Goal: Information Seeking & Learning: Learn about a topic

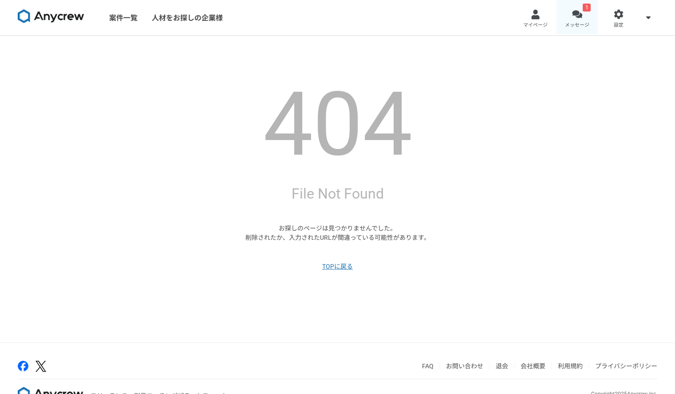
click at [572, 17] on div at bounding box center [577, 14] width 10 height 10
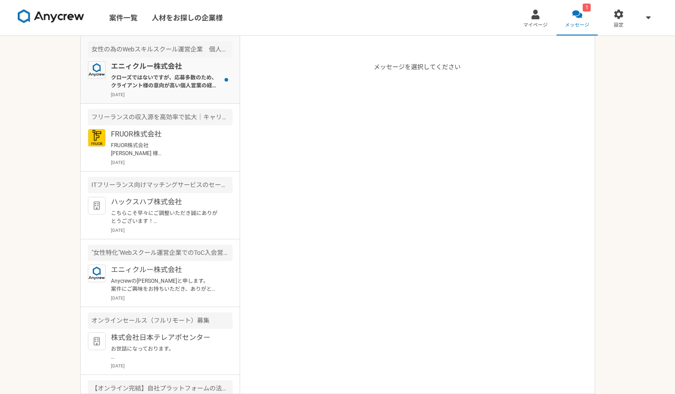
click at [163, 89] on p "クローズではないですが、応募多数のため、クライアント様の意向が高い個人営業の経験が豊富な方のご紹介を求められておりますので[PERSON_NAME]となります。" at bounding box center [166, 82] width 110 height 16
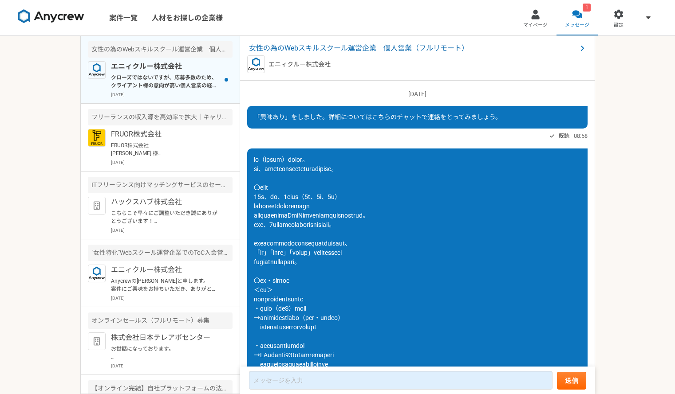
scroll to position [640, 0]
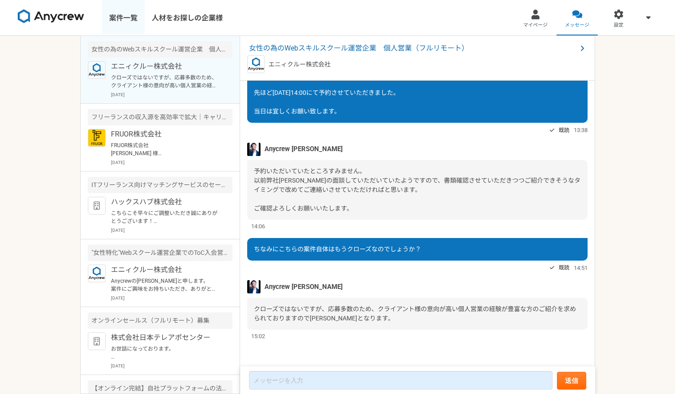
click at [116, 23] on link "案件一覧" at bounding box center [123, 17] width 43 height 35
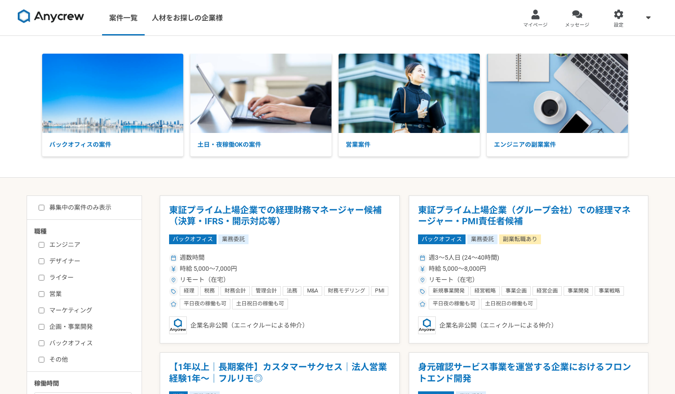
click at [45, 274] on label "ライター" at bounding box center [90, 277] width 102 height 9
click at [44, 275] on input "ライター" at bounding box center [42, 278] width 6 height 6
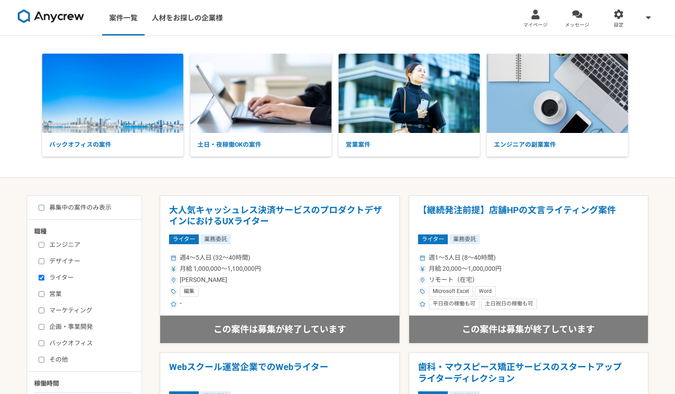
click at [39, 275] on input "ライター" at bounding box center [42, 278] width 6 height 6
checkbox input "false"
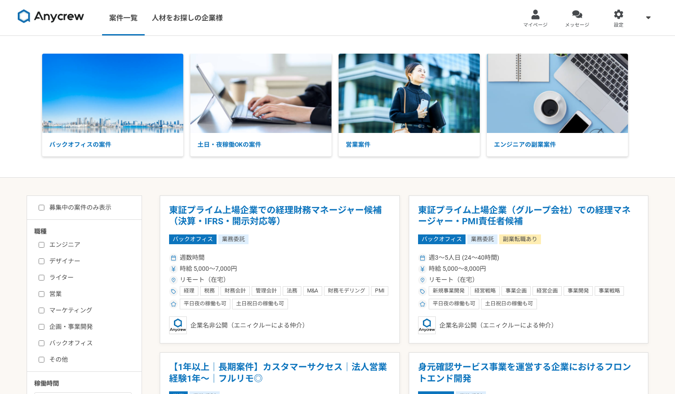
click at [49, 326] on label "企画・事業開発" at bounding box center [90, 326] width 102 height 9
click at [44, 326] on input "企画・事業開発" at bounding box center [42, 327] width 6 height 6
checkbox input "true"
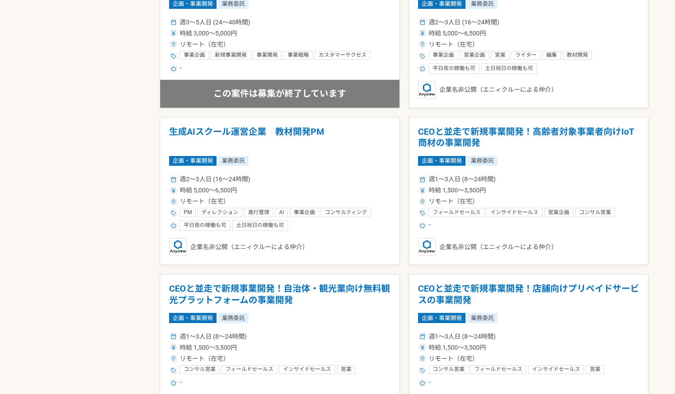
scroll to position [887, 0]
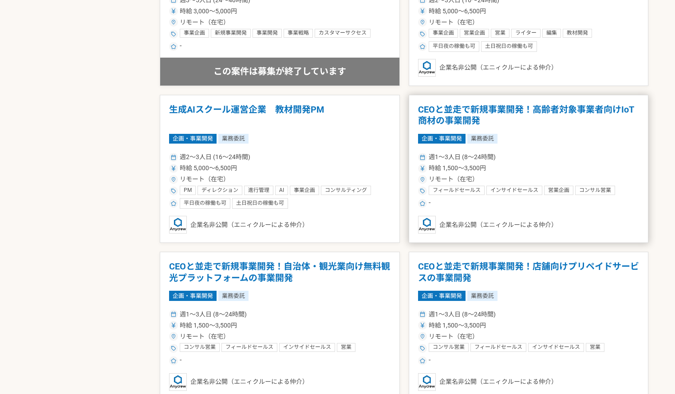
click at [502, 110] on h1 "CEOと並走で新規事業開発！高齢者対象事業者向けIoT商材の事業開発" at bounding box center [528, 115] width 221 height 23
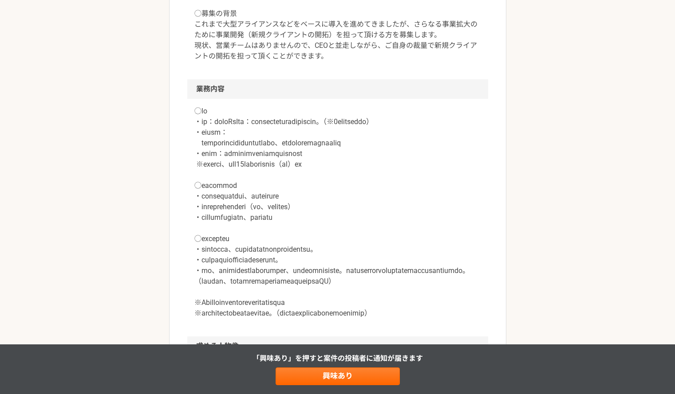
scroll to position [355, 0]
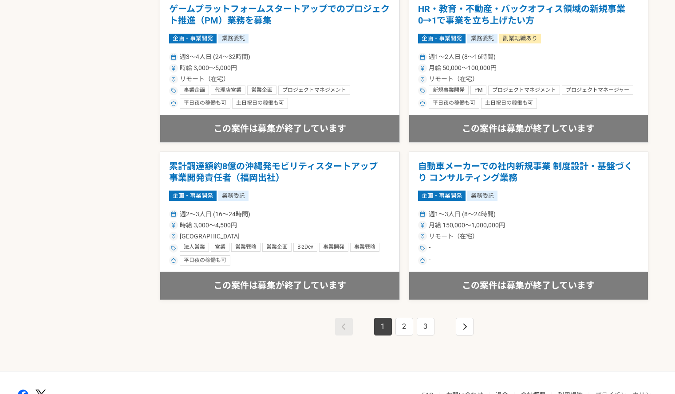
scroll to position [1513, 0]
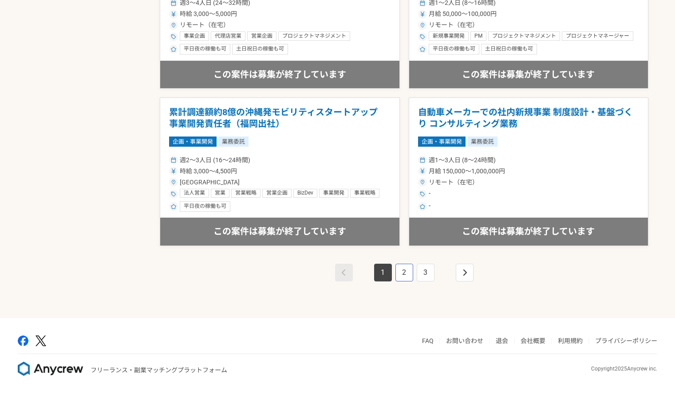
click at [407, 275] on link "2" at bounding box center [404, 273] width 18 height 18
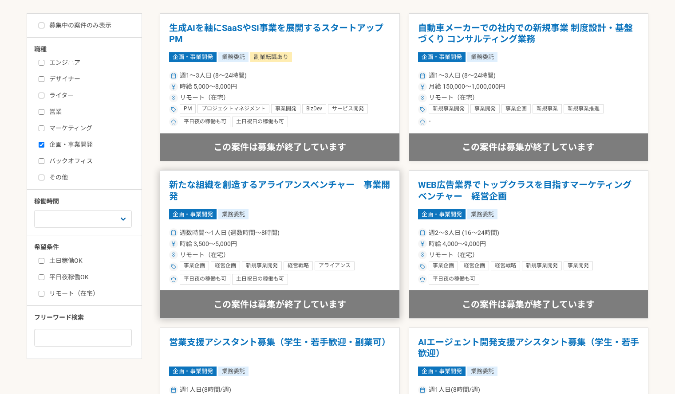
scroll to position [89, 0]
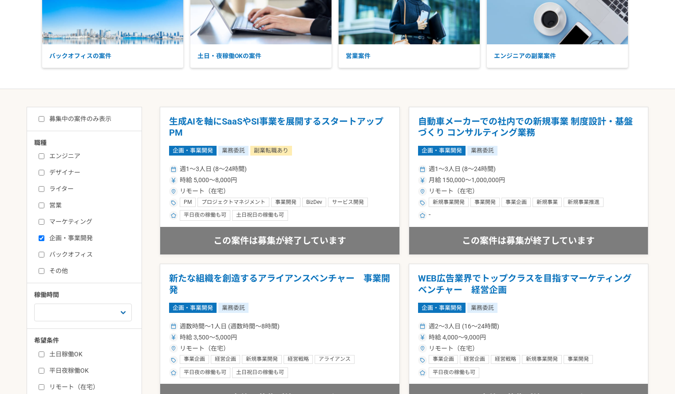
click at [43, 235] on input "企画・事業開発" at bounding box center [42, 238] width 6 height 6
checkbox input "false"
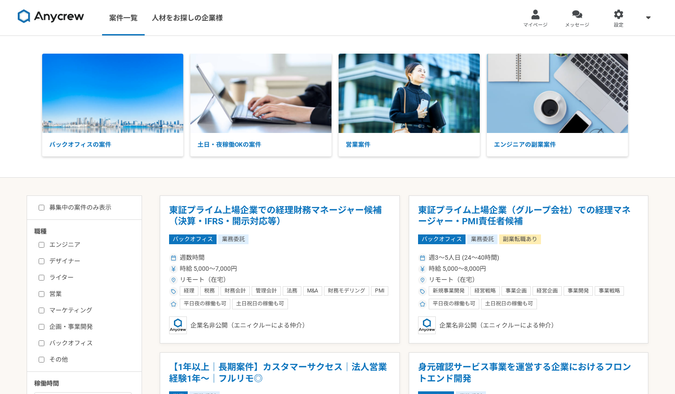
click at [42, 346] on label "バックオフィス" at bounding box center [90, 343] width 102 height 9
click at [42, 344] on input "バックオフィス" at bounding box center [42, 344] width 6 height 6
checkbox input "true"
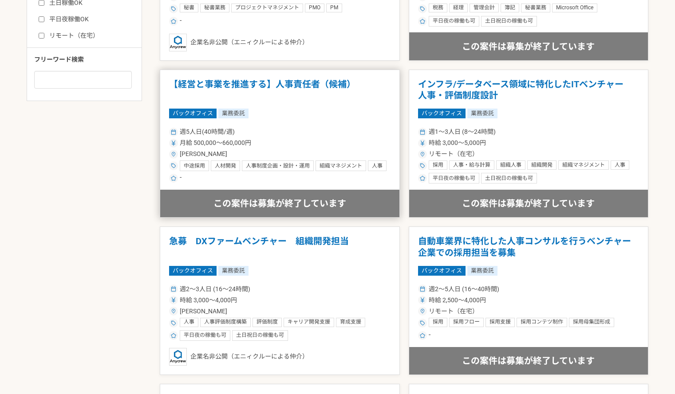
scroll to position [443, 0]
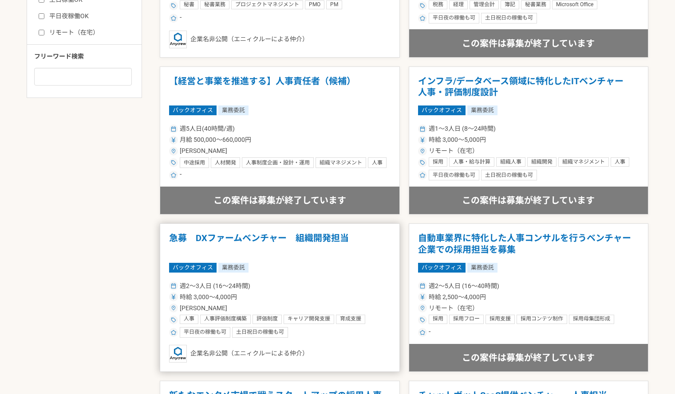
click at [299, 237] on h1 "急募　DXファームベンチャー　組織開発担当" at bounding box center [279, 244] width 221 height 23
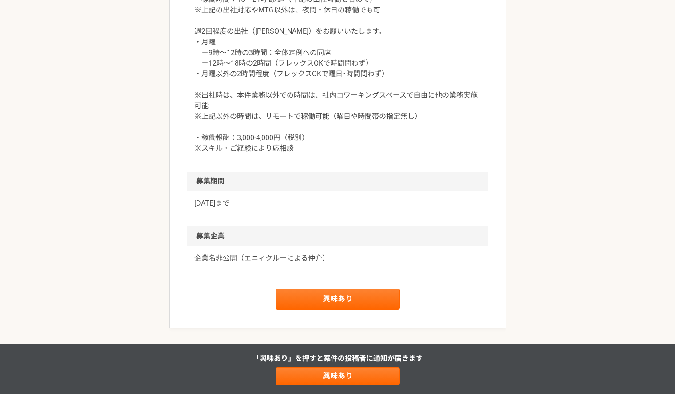
scroll to position [1061, 0]
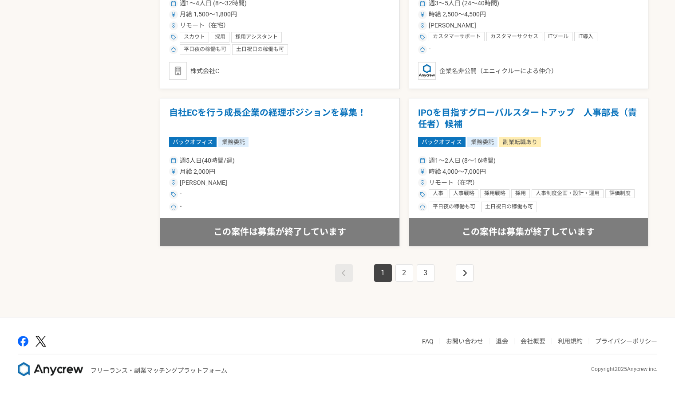
scroll to position [1513, 0]
click at [408, 276] on link "2" at bounding box center [404, 273] width 18 height 18
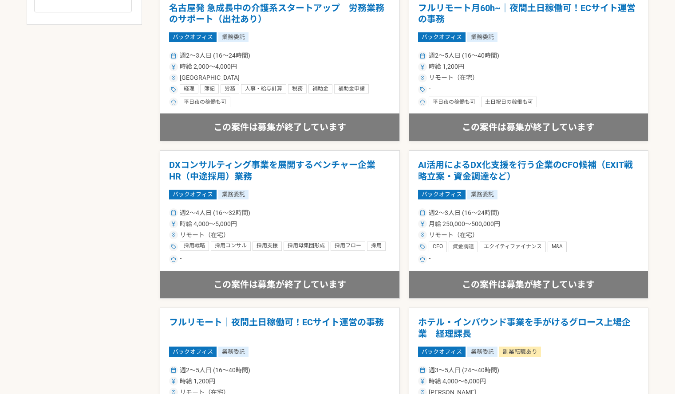
scroll to position [577, 0]
